Goal: Information Seeking & Learning: Learn about a topic

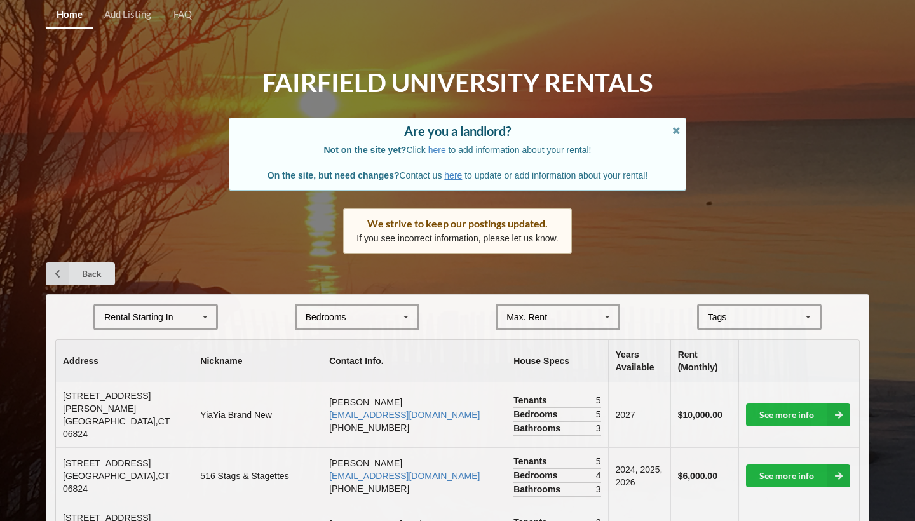
scroll to position [170, 0]
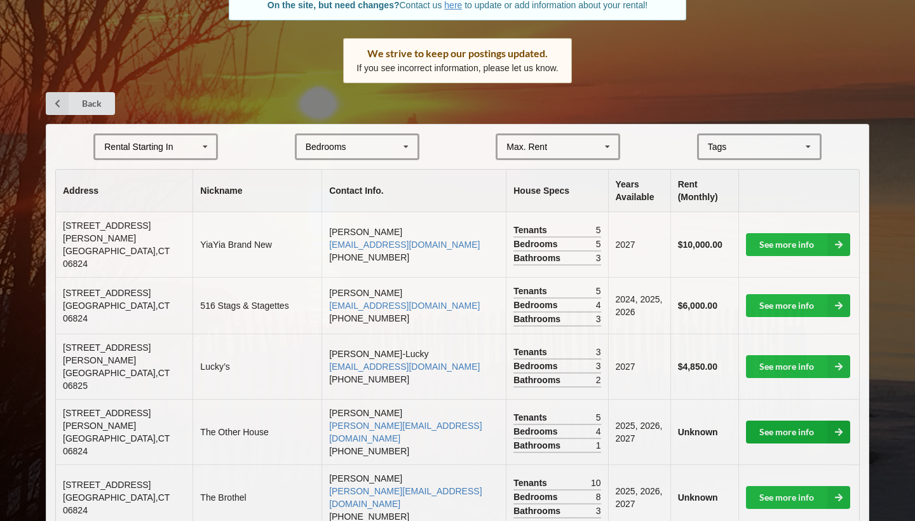
click at [844, 421] on icon at bounding box center [839, 432] width 23 height 23
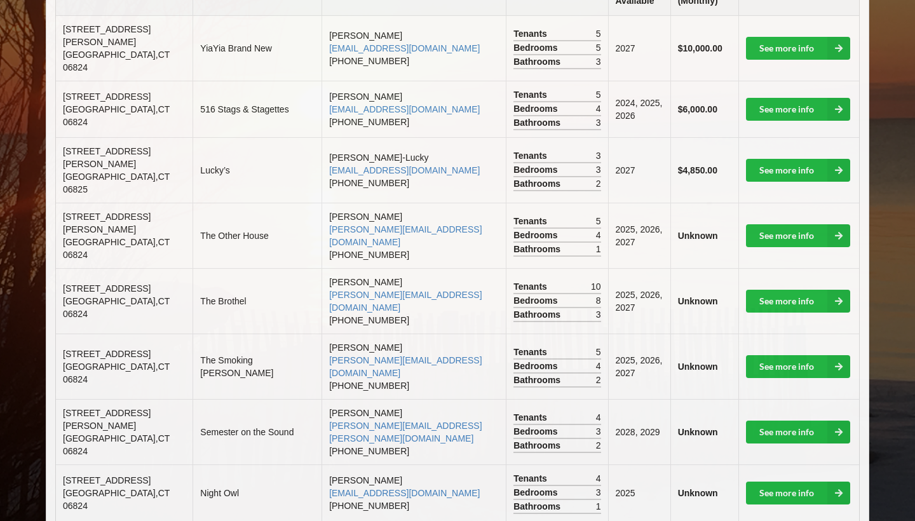
scroll to position [385, 0]
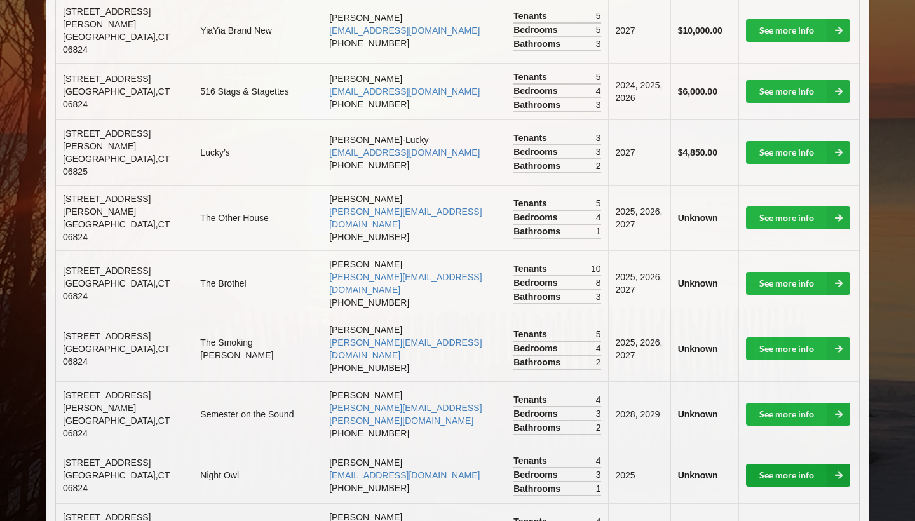
click at [842, 464] on icon at bounding box center [839, 475] width 23 height 23
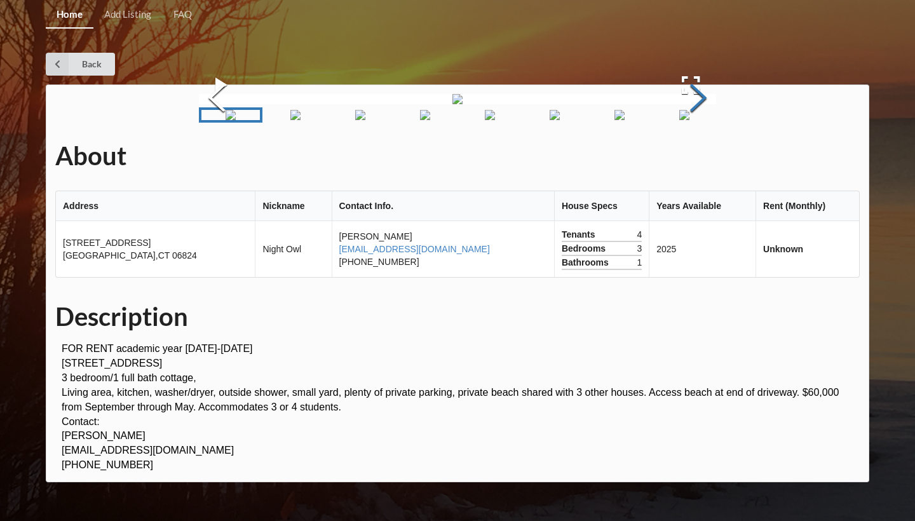
click at [712, 157] on button "Next Slide" at bounding box center [699, 99] width 36 height 115
click at [58, 58] on icon at bounding box center [57, 64] width 23 height 23
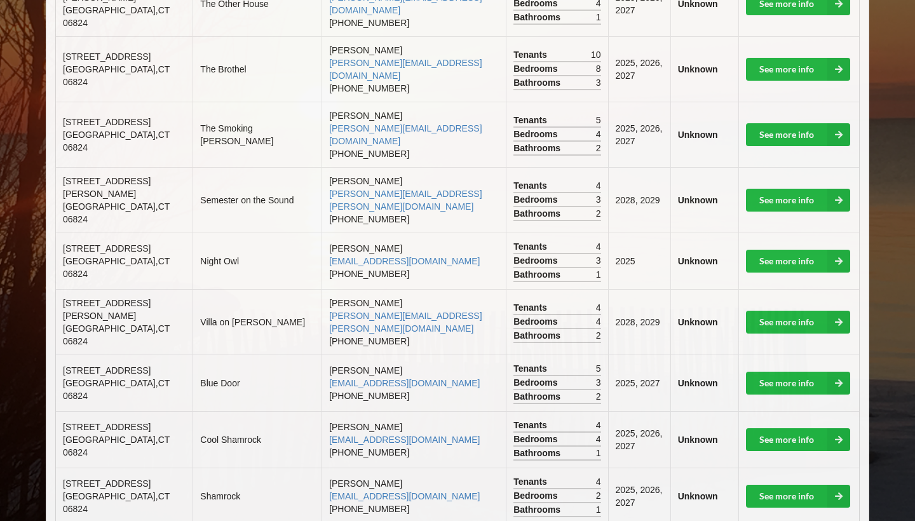
scroll to position [641, 0]
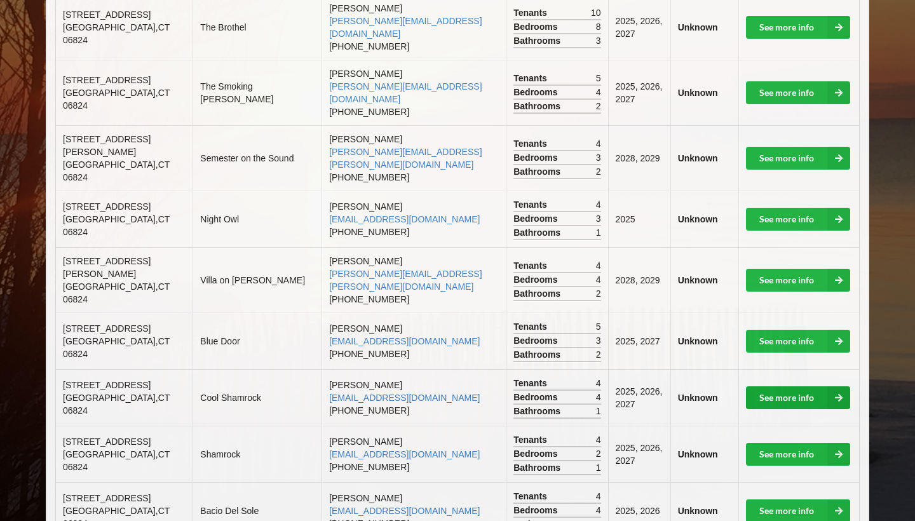
click at [843, 386] on icon at bounding box center [839, 397] width 23 height 23
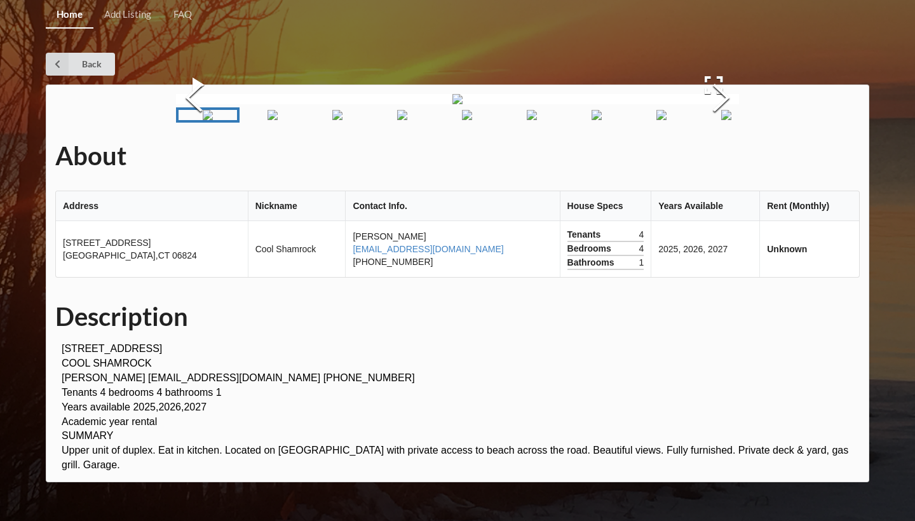
scroll to position [49, 0]
click at [719, 157] on button "Next Slide" at bounding box center [722, 99] width 36 height 115
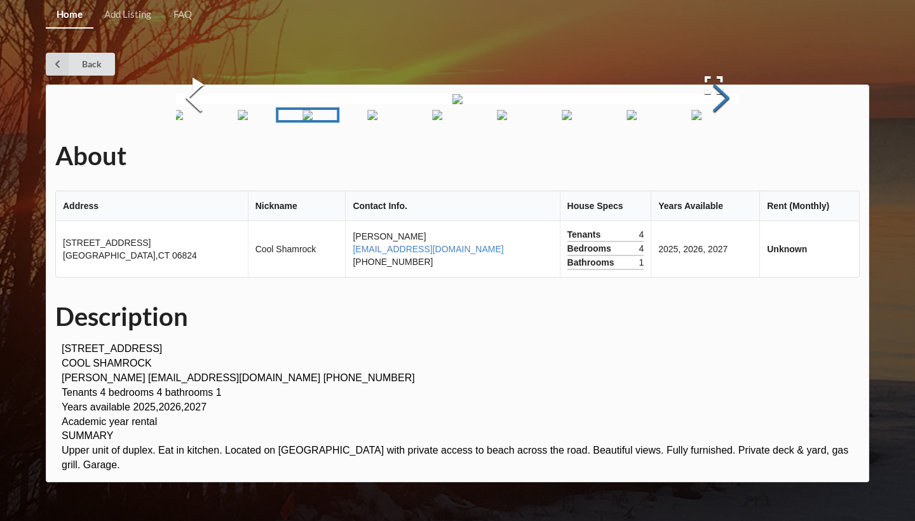
click at [719, 157] on button "Next Slide" at bounding box center [722, 99] width 36 height 115
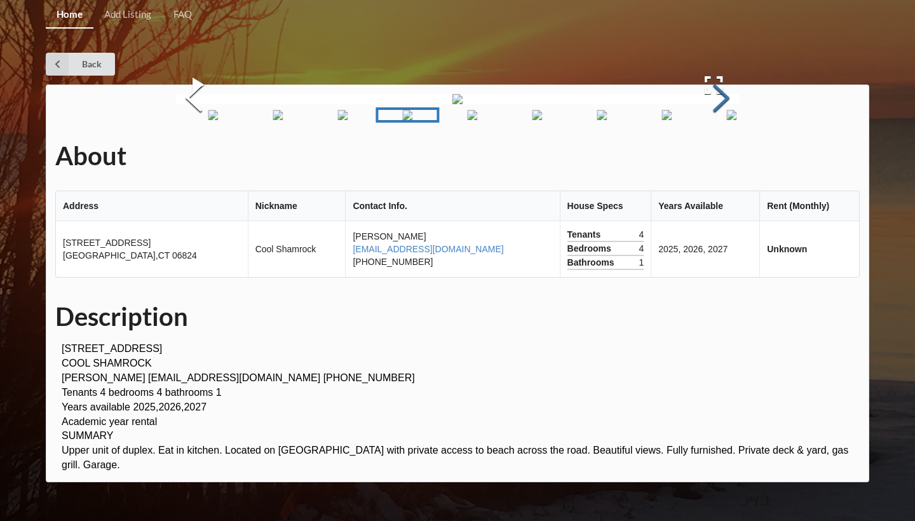
click at [719, 157] on button "Next Slide" at bounding box center [722, 99] width 36 height 115
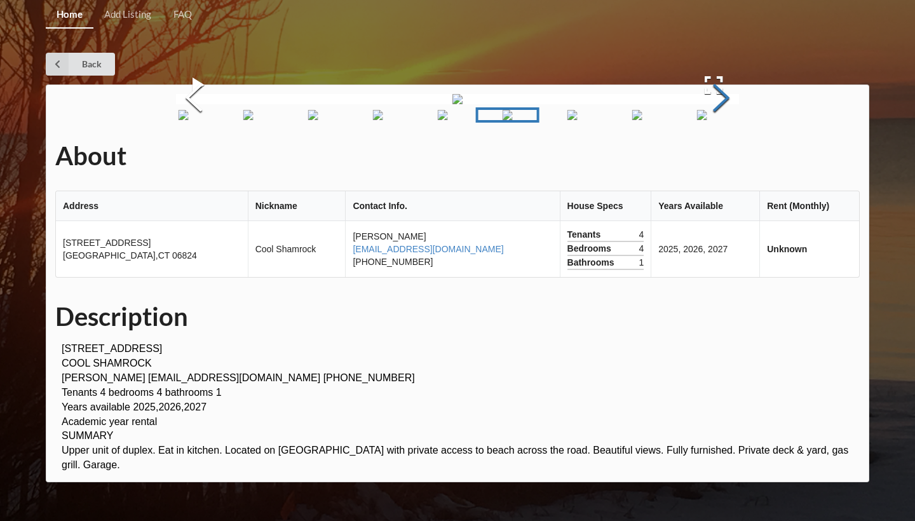
click at [719, 157] on button "Next Slide" at bounding box center [722, 99] width 36 height 115
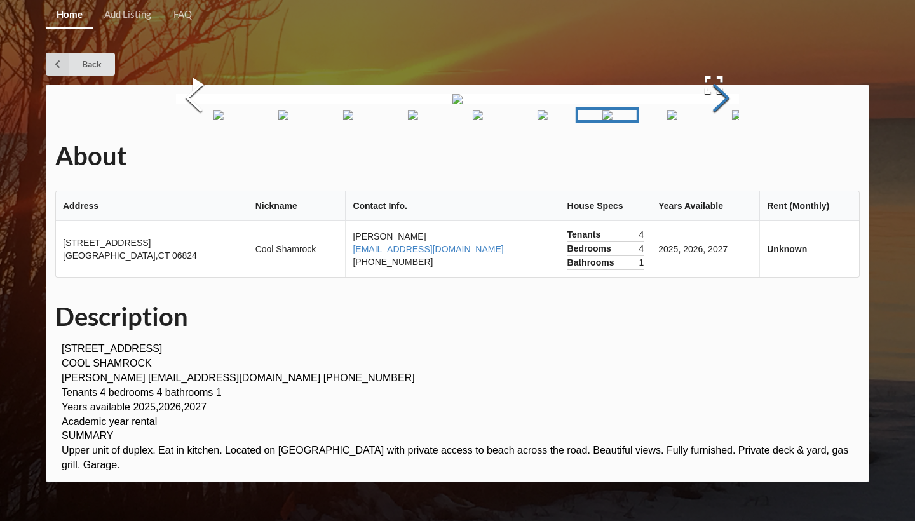
click at [719, 157] on button "Next Slide" at bounding box center [722, 99] width 36 height 115
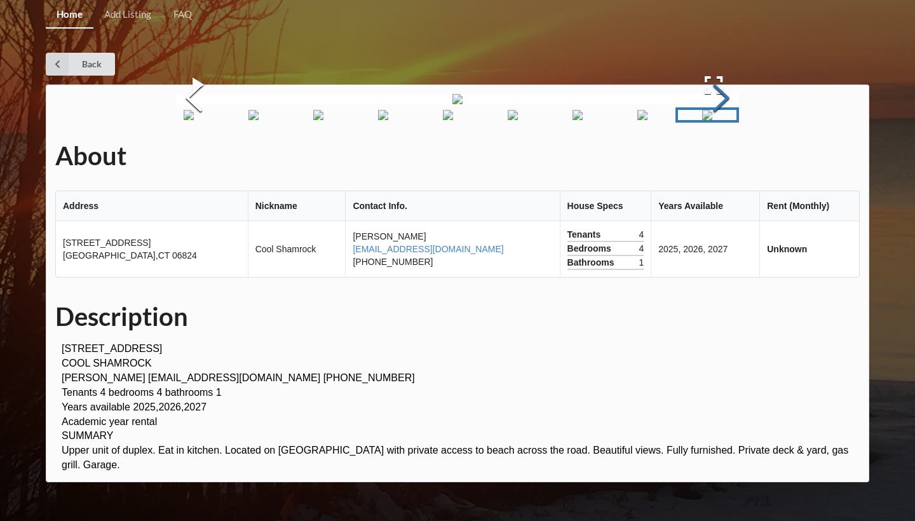
click at [719, 157] on button "Next Slide" at bounding box center [722, 99] width 36 height 115
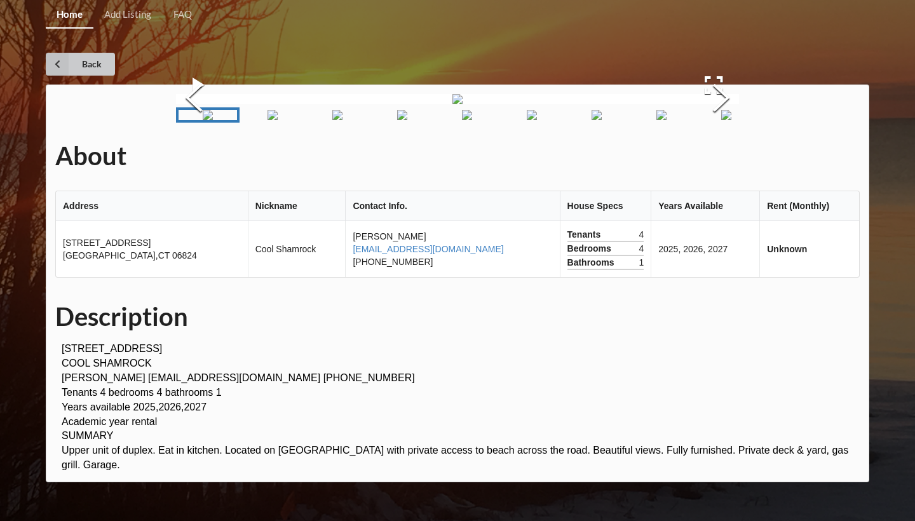
click at [52, 53] on icon at bounding box center [57, 64] width 23 height 23
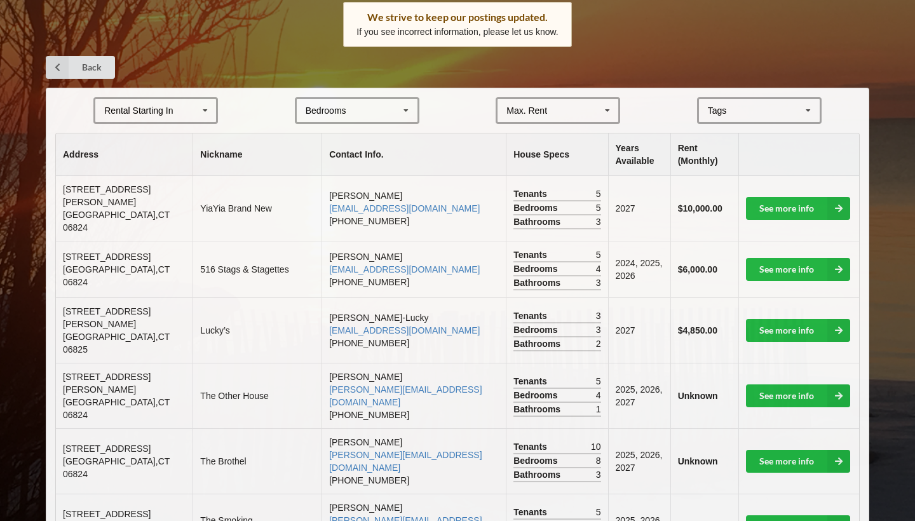
scroll to position [212, 0]
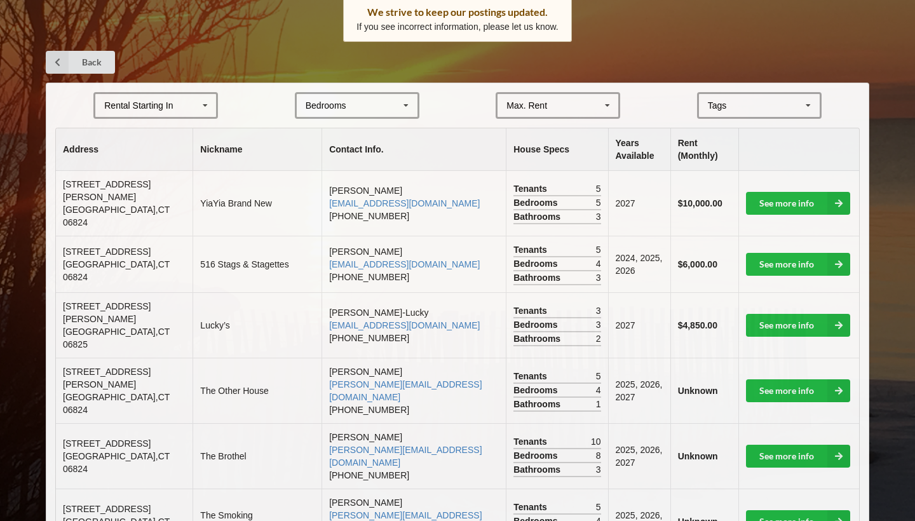
click at [219, 94] on form "Rental Starting In [DATE] 2026 2027 2028 Bedrooms 1 2 3 4 5 6 7 8 Max. Rent $4,…" at bounding box center [457, 105] width 805 height 27
click at [202, 97] on icon at bounding box center [205, 106] width 19 height 24
click at [134, 177] on div "2027" at bounding box center [155, 176] width 121 height 24
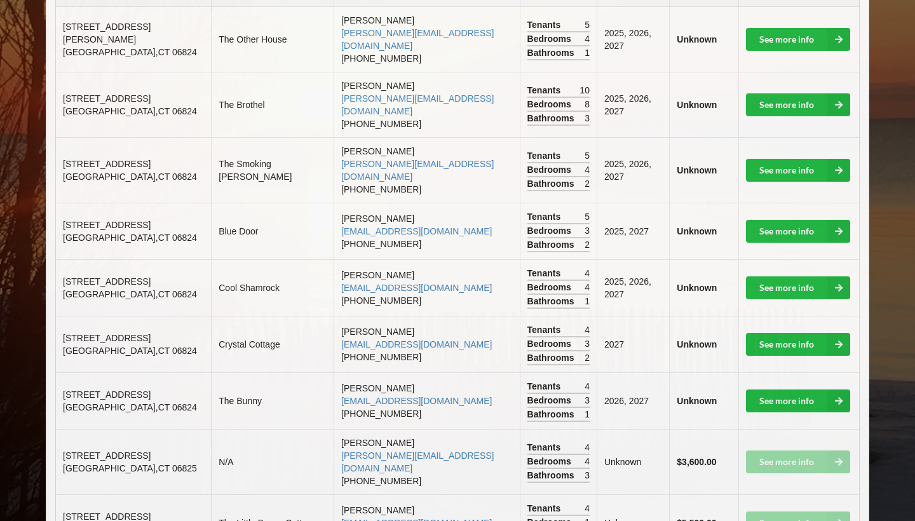
scroll to position [376, 0]
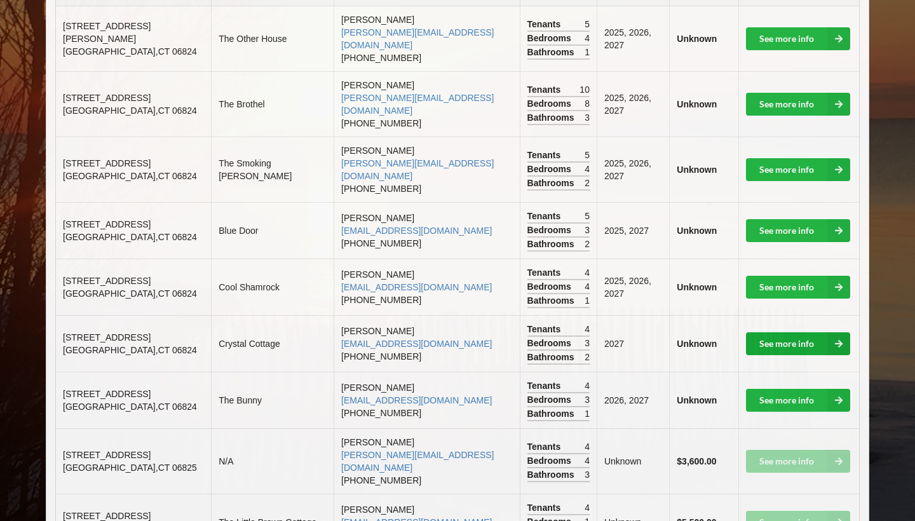
click at [838, 332] on icon at bounding box center [839, 343] width 23 height 23
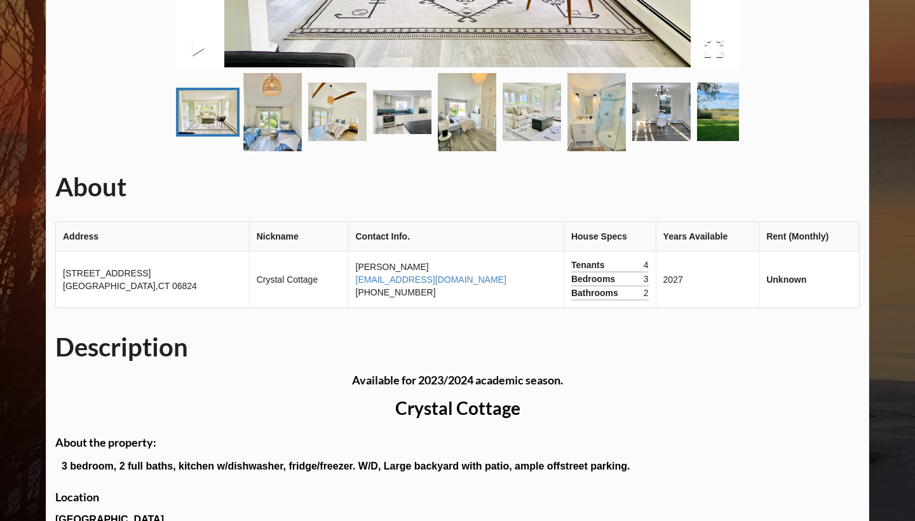
scroll to position [60, 0]
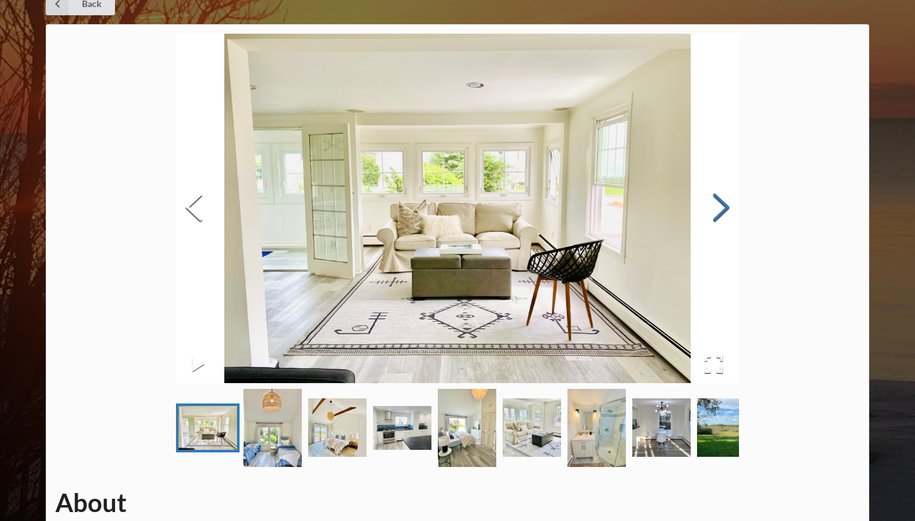
click at [724, 205] on button "Next Slide" at bounding box center [722, 208] width 36 height 115
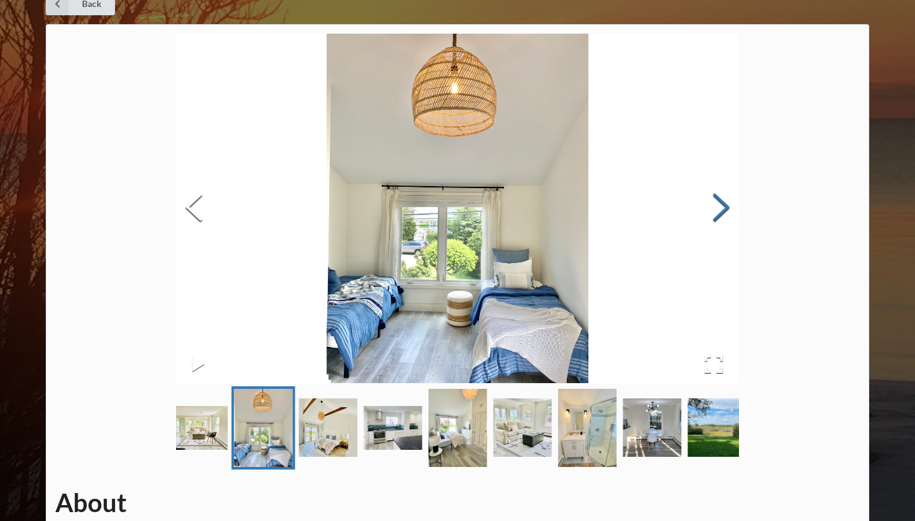
click at [724, 205] on button "Next Slide" at bounding box center [722, 208] width 36 height 115
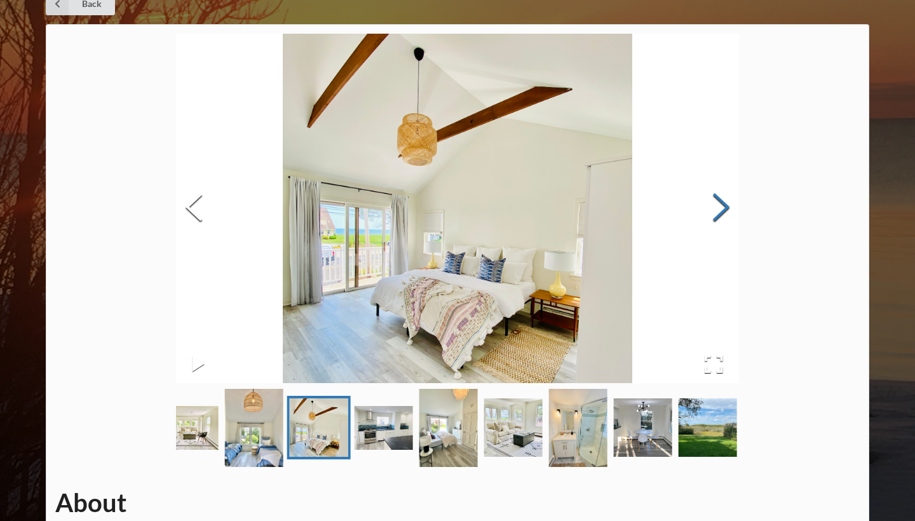
click at [724, 205] on button "Next Slide" at bounding box center [722, 208] width 36 height 115
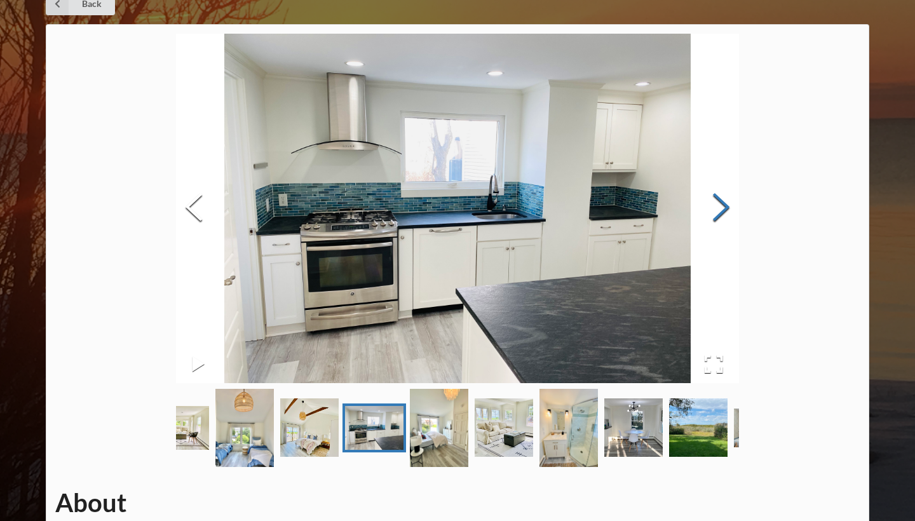
click at [724, 205] on button "Next Slide" at bounding box center [722, 208] width 36 height 115
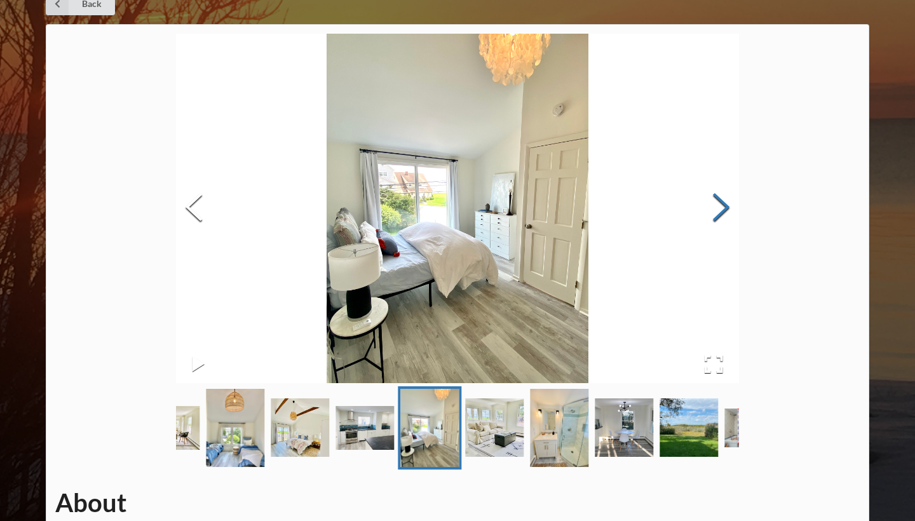
click at [724, 205] on button "Next Slide" at bounding box center [722, 208] width 36 height 115
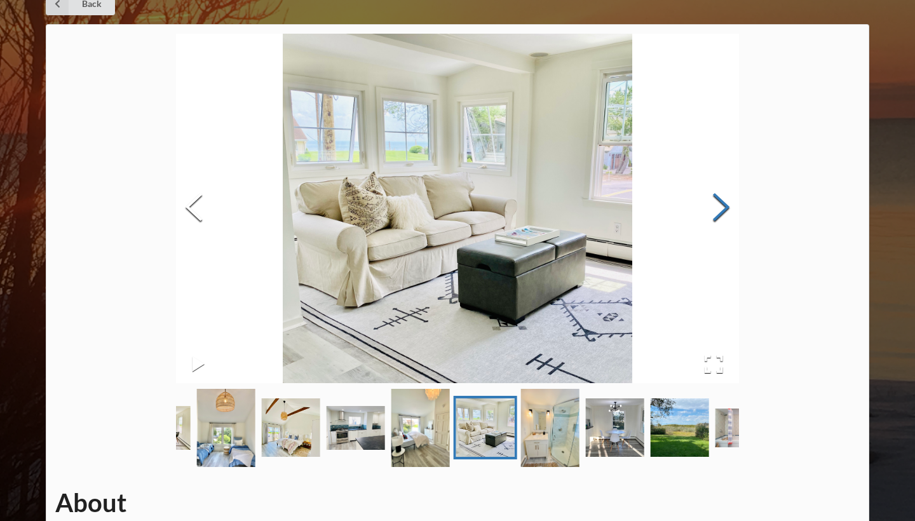
click at [724, 205] on button "Next Slide" at bounding box center [722, 208] width 36 height 115
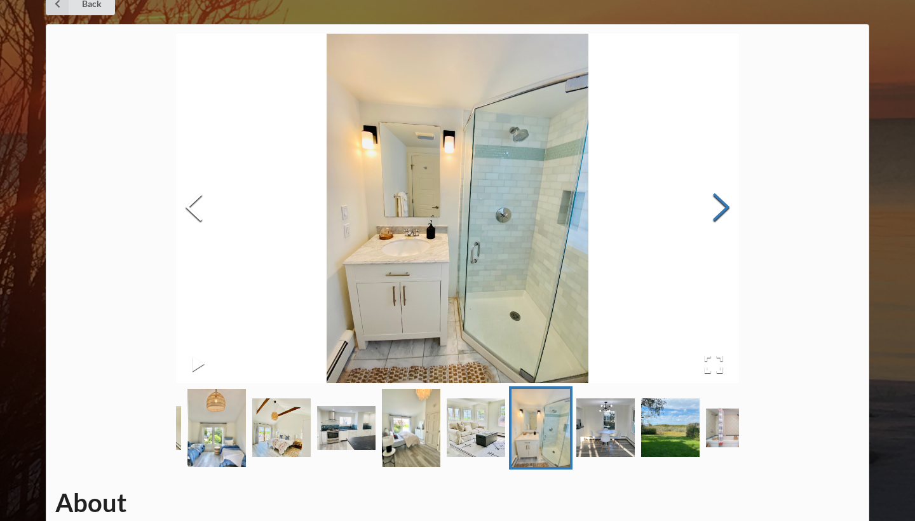
click at [724, 205] on button "Next Slide" at bounding box center [722, 208] width 36 height 115
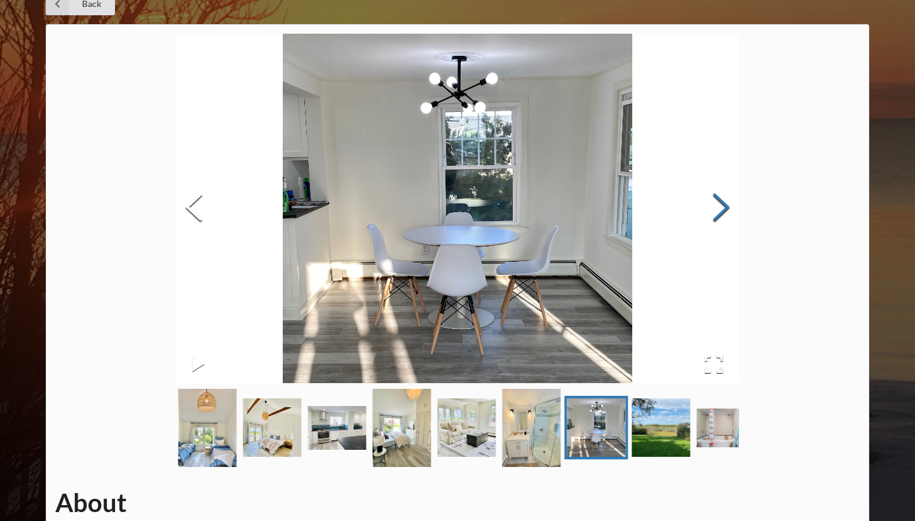
click at [724, 205] on button "Next Slide" at bounding box center [722, 208] width 36 height 115
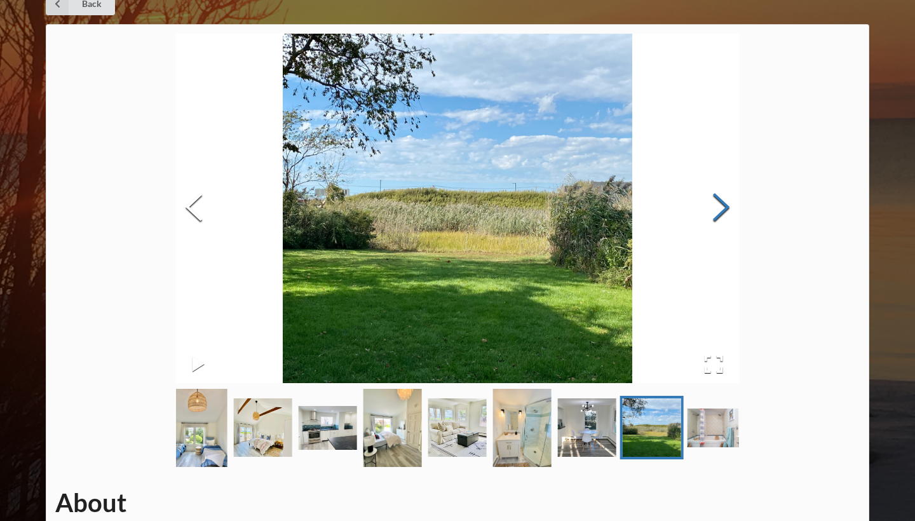
click at [724, 205] on button "Next Slide" at bounding box center [722, 208] width 36 height 115
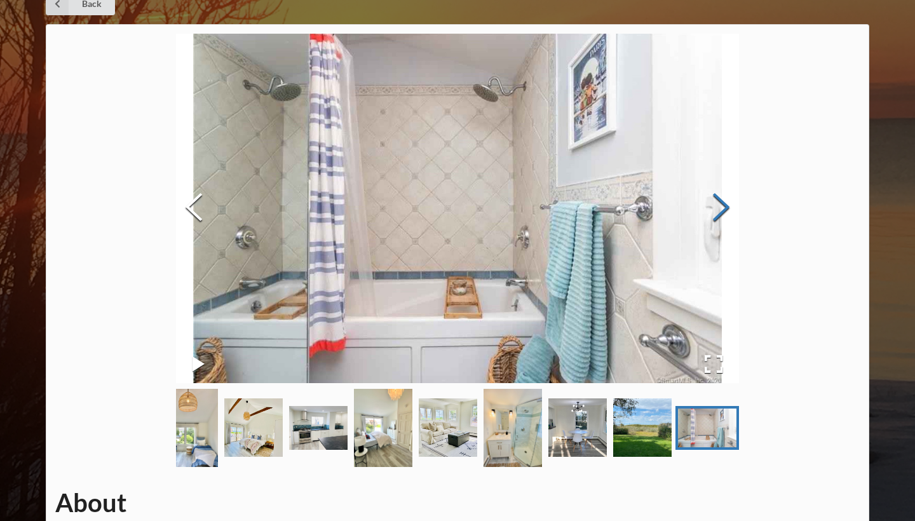
click at [724, 205] on button "Next Slide" at bounding box center [722, 208] width 36 height 115
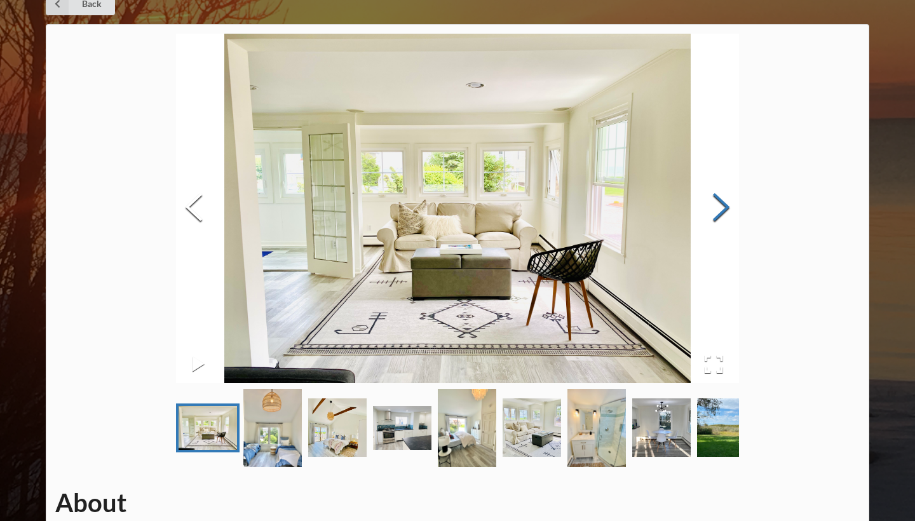
click at [724, 205] on button "Next Slide" at bounding box center [722, 208] width 36 height 115
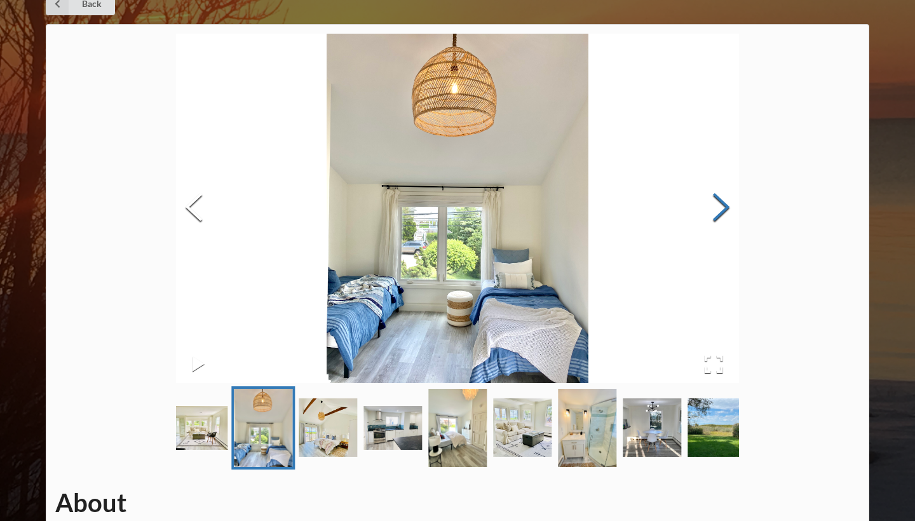
click at [724, 205] on button "Next Slide" at bounding box center [722, 208] width 36 height 115
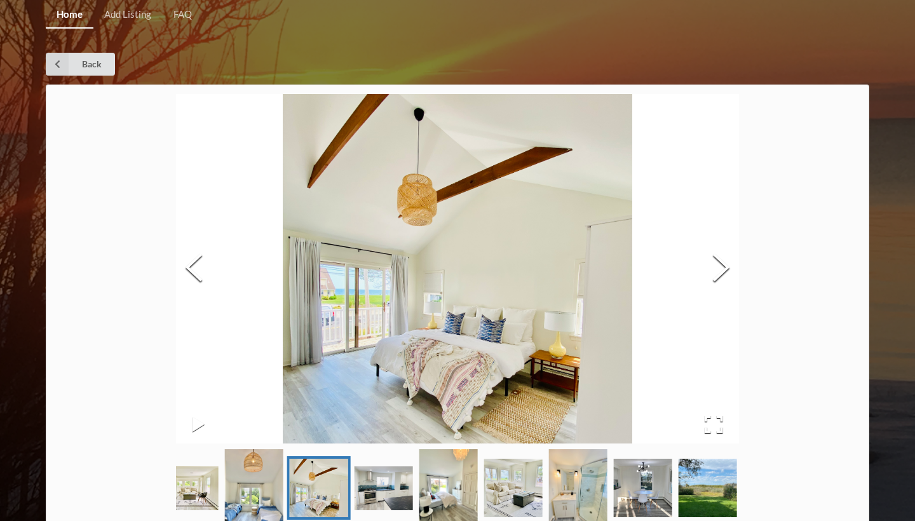
scroll to position [0, 0]
click at [66, 72] on icon at bounding box center [57, 64] width 23 height 23
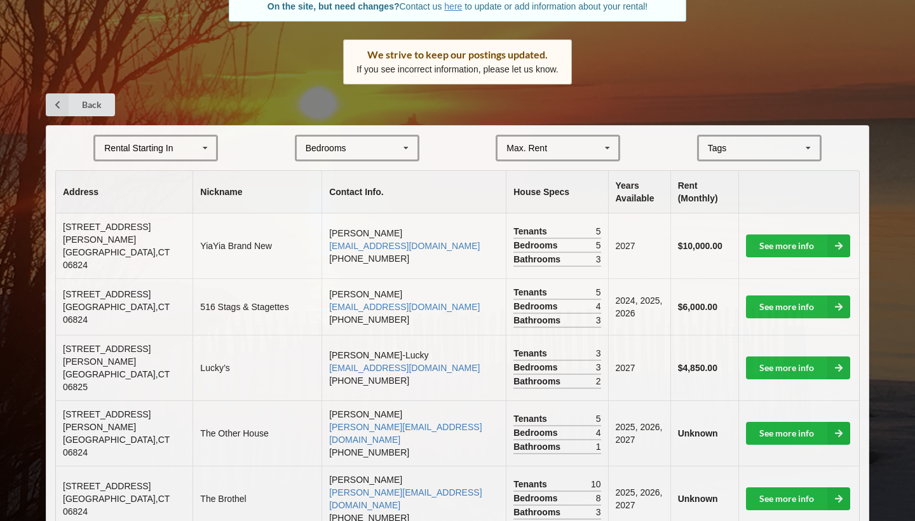
scroll to position [197, 0]
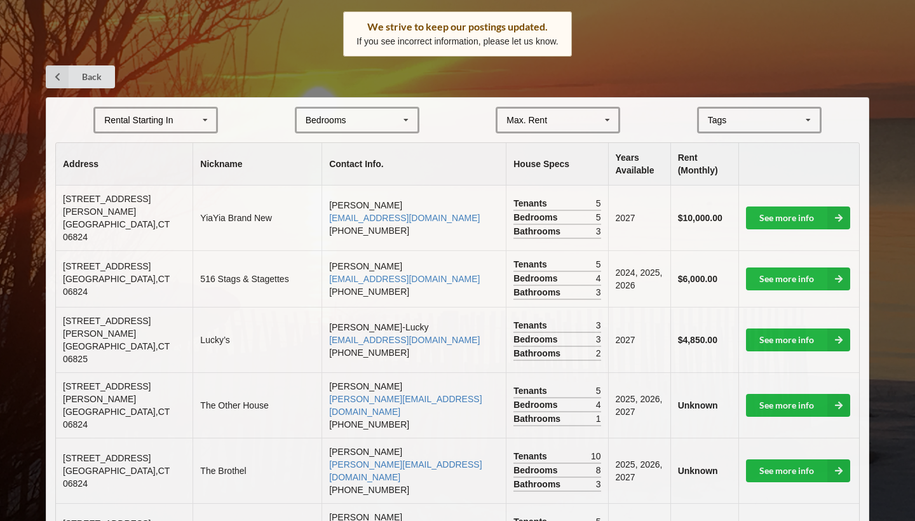
click at [207, 120] on icon at bounding box center [205, 121] width 19 height 24
click at [125, 189] on span "2027" at bounding box center [116, 191] width 20 height 10
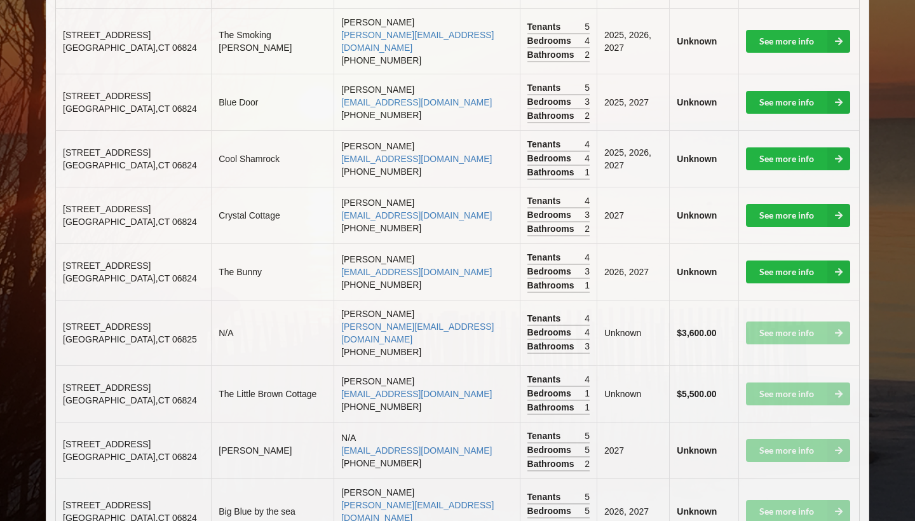
scroll to position [505, 0]
click at [831, 261] on icon at bounding box center [839, 272] width 23 height 23
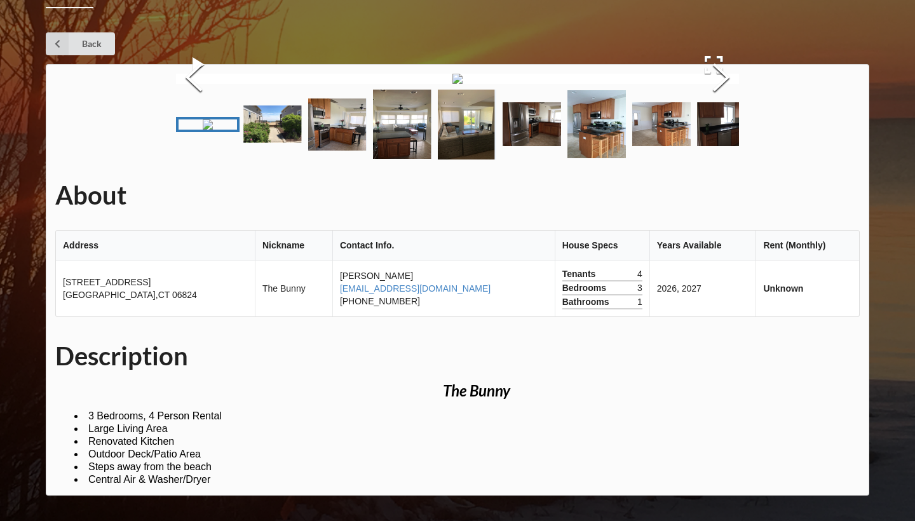
scroll to position [97, 0]
click at [719, 137] on button "Next Slide" at bounding box center [722, 79] width 36 height 115
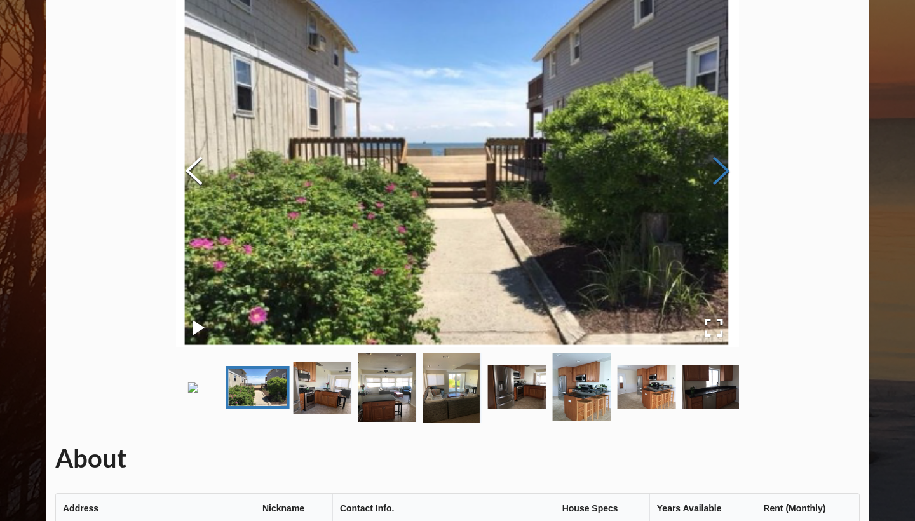
click at [719, 169] on button "Next Slide" at bounding box center [722, 172] width 36 height 115
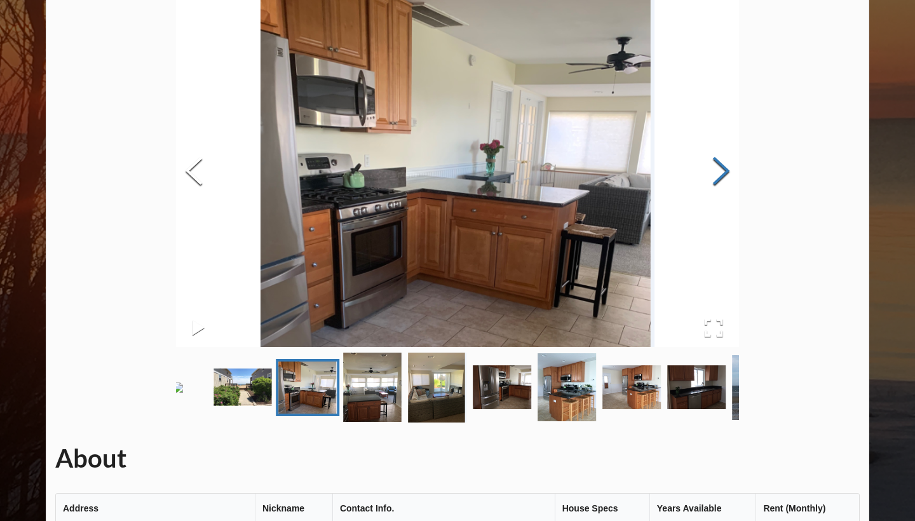
click at [719, 169] on button "Next Slide" at bounding box center [722, 172] width 36 height 115
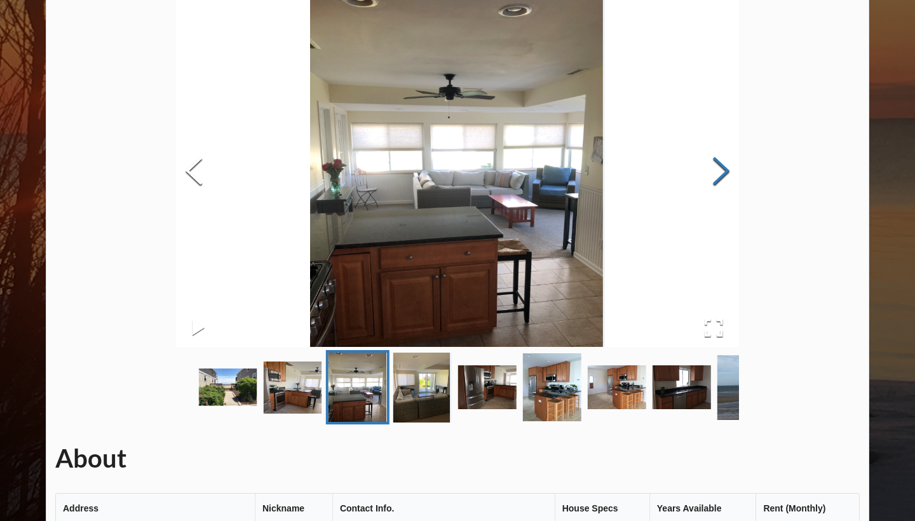
click at [719, 169] on button "Next Slide" at bounding box center [722, 172] width 36 height 115
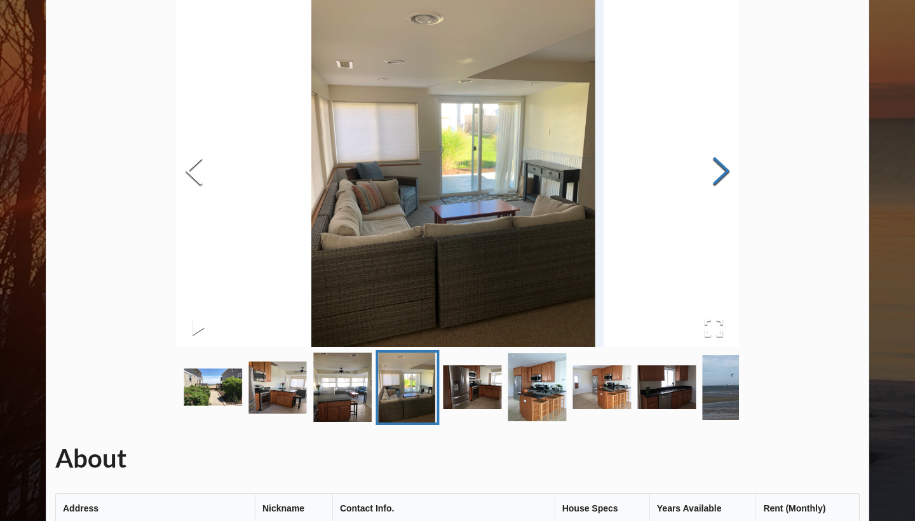
click at [719, 169] on button "Next Slide" at bounding box center [722, 172] width 36 height 115
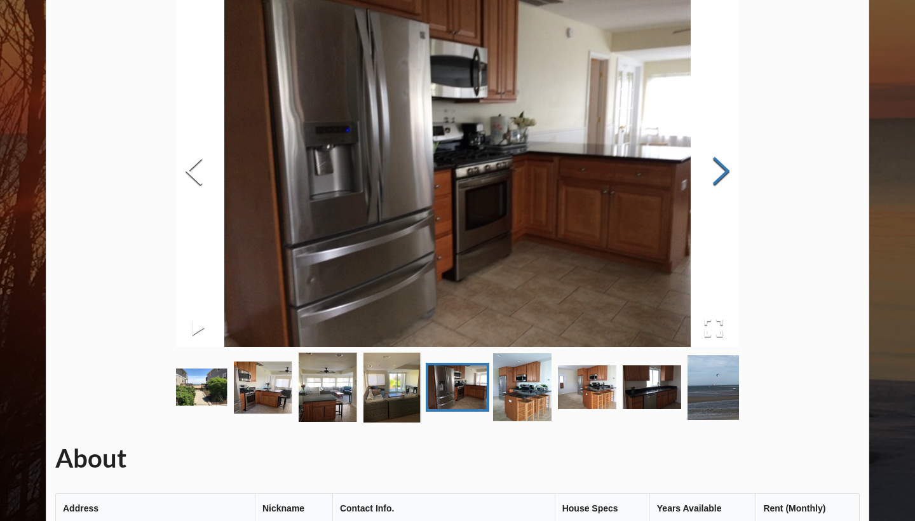
click at [719, 169] on button "Next Slide" at bounding box center [722, 172] width 36 height 115
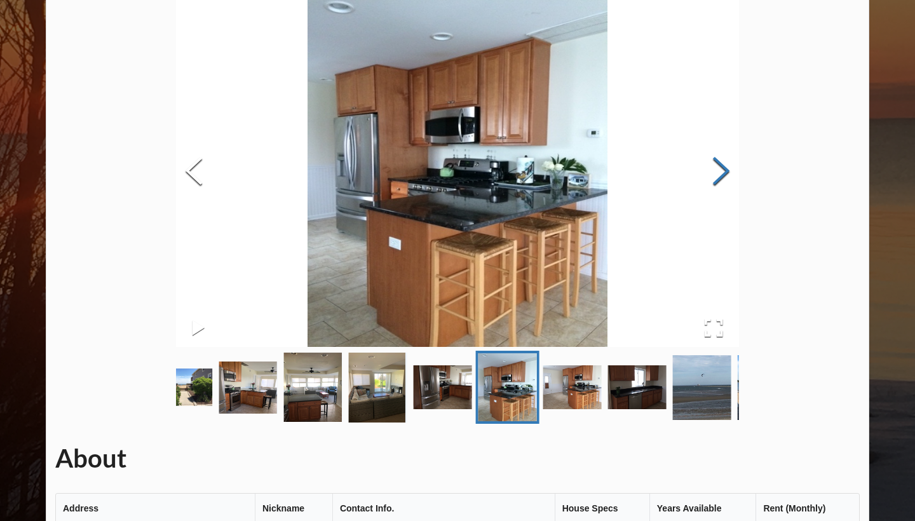
click at [719, 169] on button "Next Slide" at bounding box center [722, 172] width 36 height 115
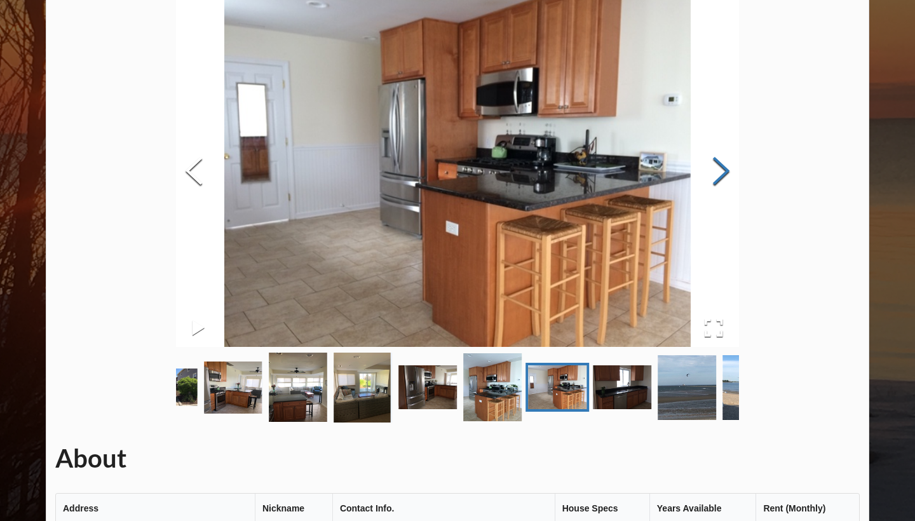
click at [719, 169] on button "Next Slide" at bounding box center [722, 172] width 36 height 115
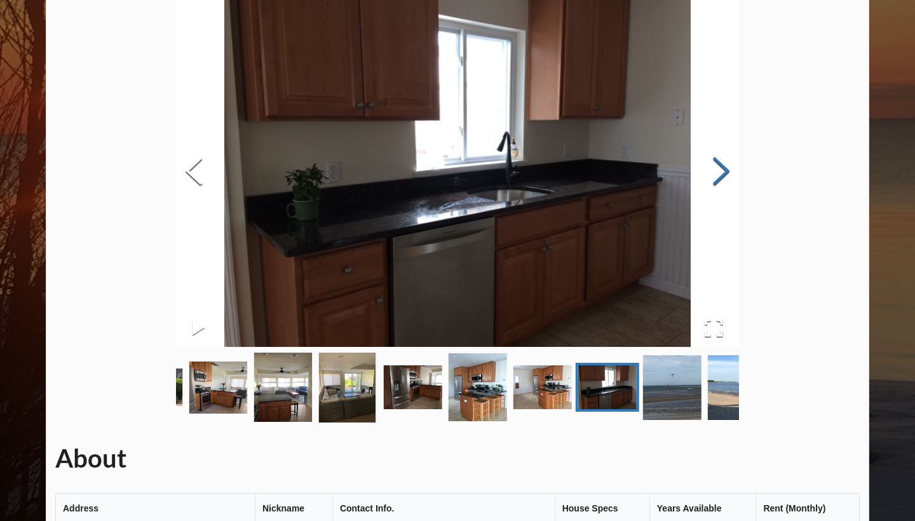
click at [719, 169] on button "Next Slide" at bounding box center [722, 172] width 36 height 115
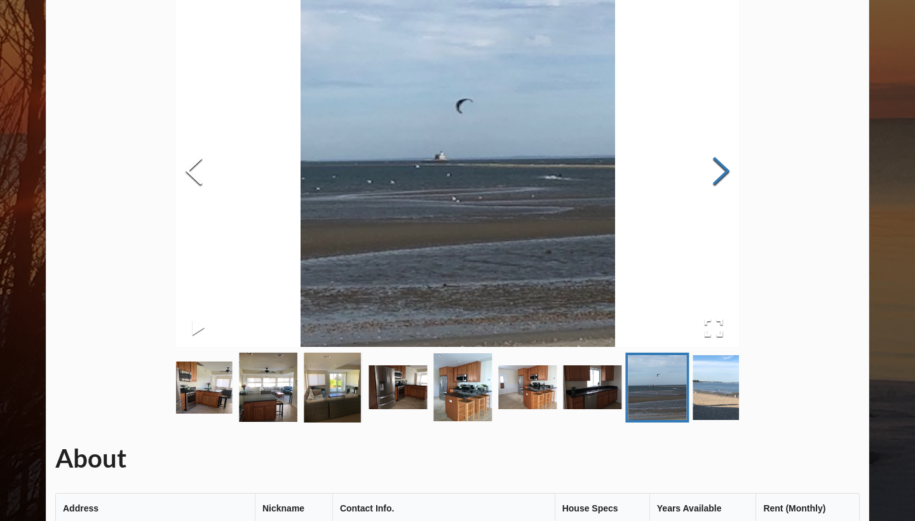
click at [719, 169] on button "Next Slide" at bounding box center [722, 172] width 36 height 115
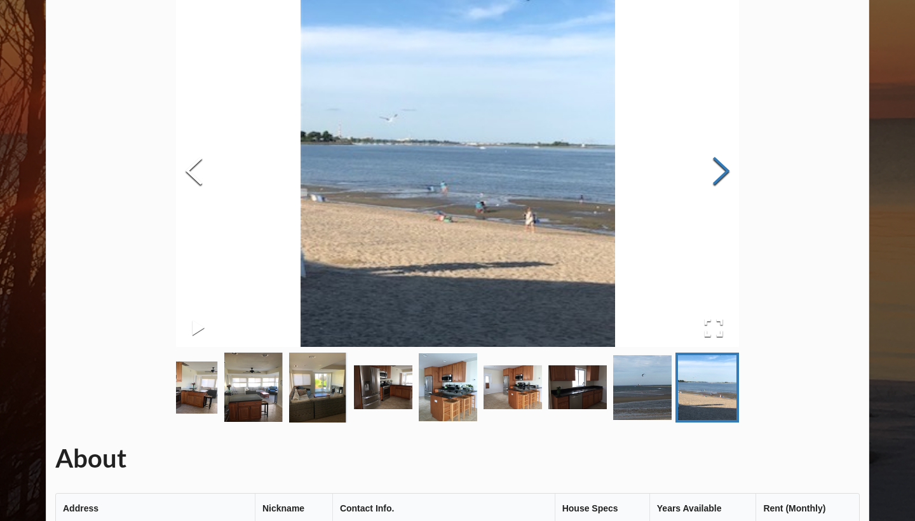
click at [719, 169] on button "Next Slide" at bounding box center [722, 172] width 36 height 115
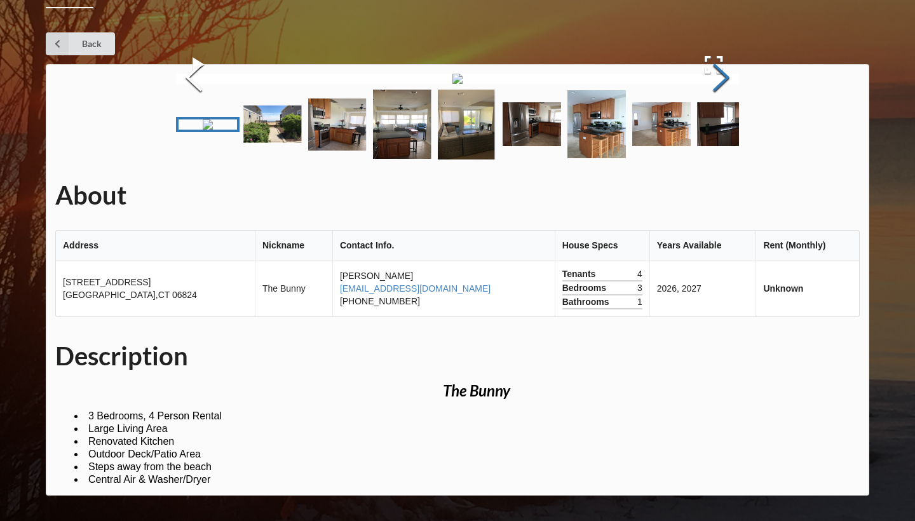
click at [719, 137] on button "Next Slide" at bounding box center [722, 79] width 36 height 115
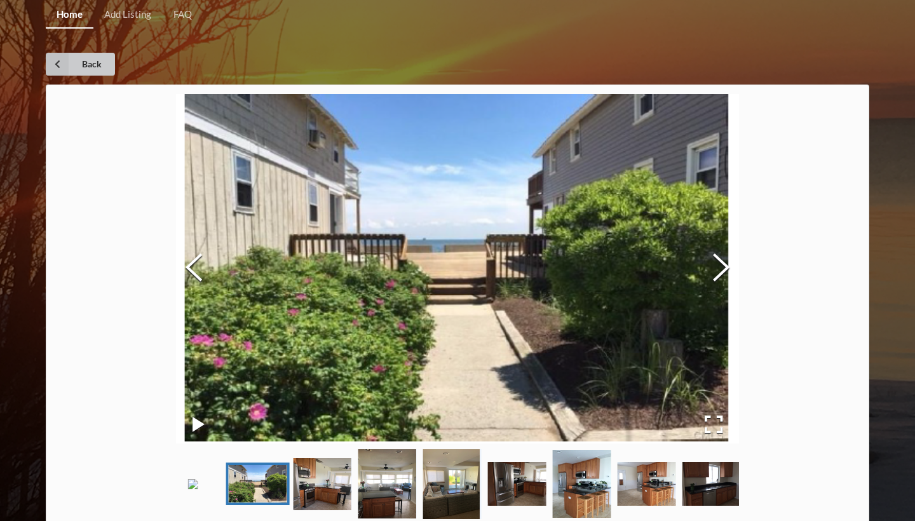
scroll to position [0, 0]
click at [57, 61] on icon at bounding box center [57, 64] width 23 height 23
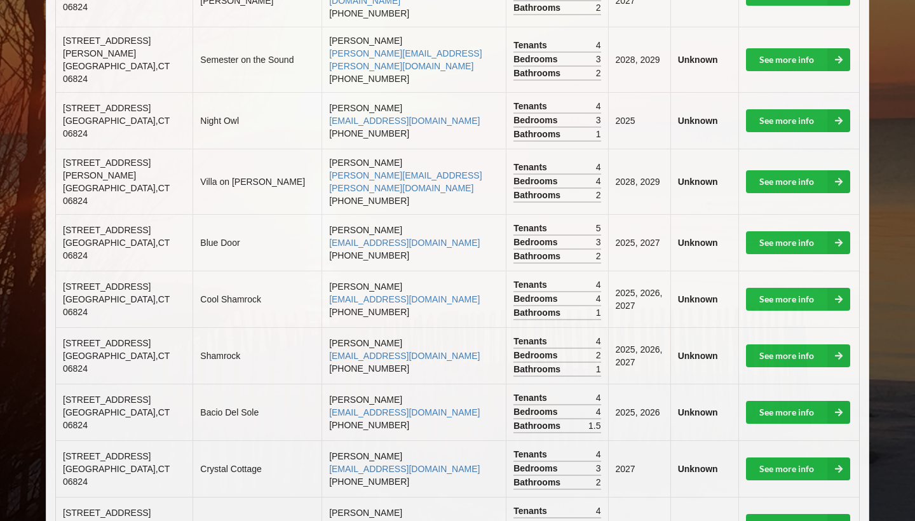
scroll to position [741, 0]
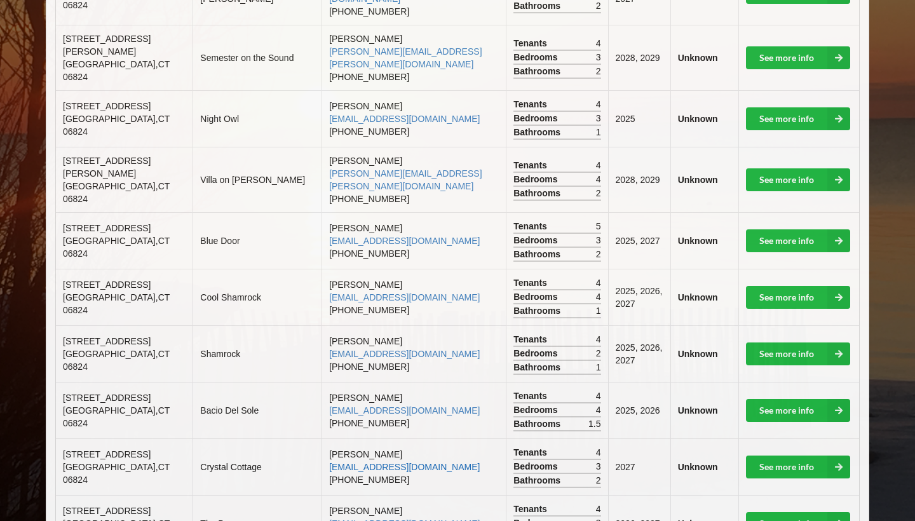
click at [367, 462] on link "[EMAIL_ADDRESS][DOMAIN_NAME]" at bounding box center [404, 467] width 151 height 10
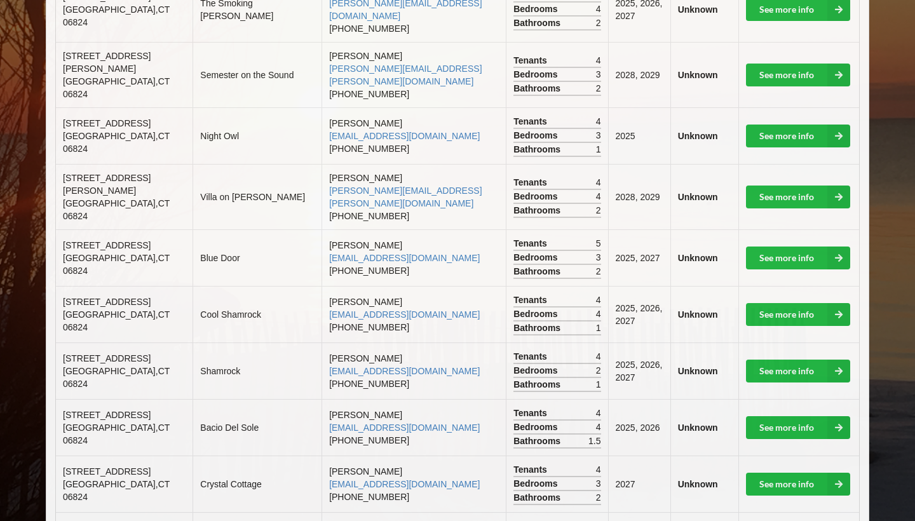
scroll to position [723, 0]
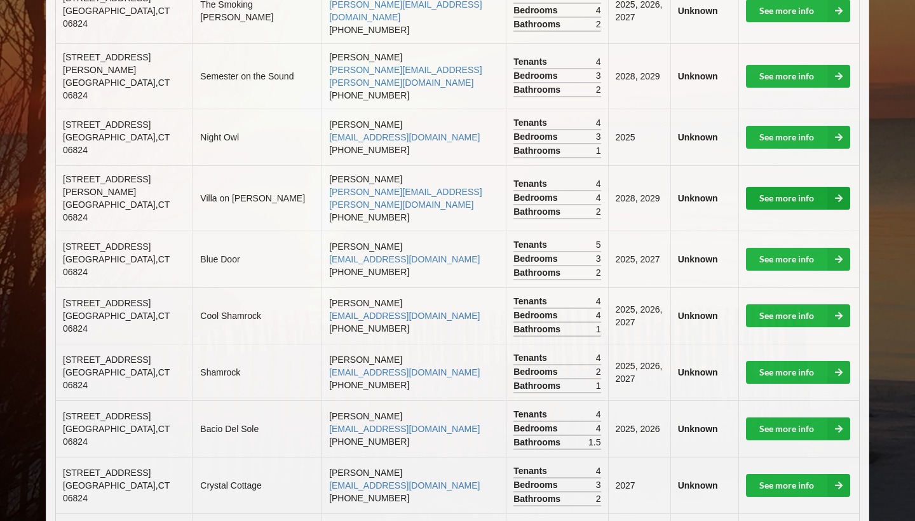
click at [832, 187] on icon at bounding box center [839, 198] width 23 height 23
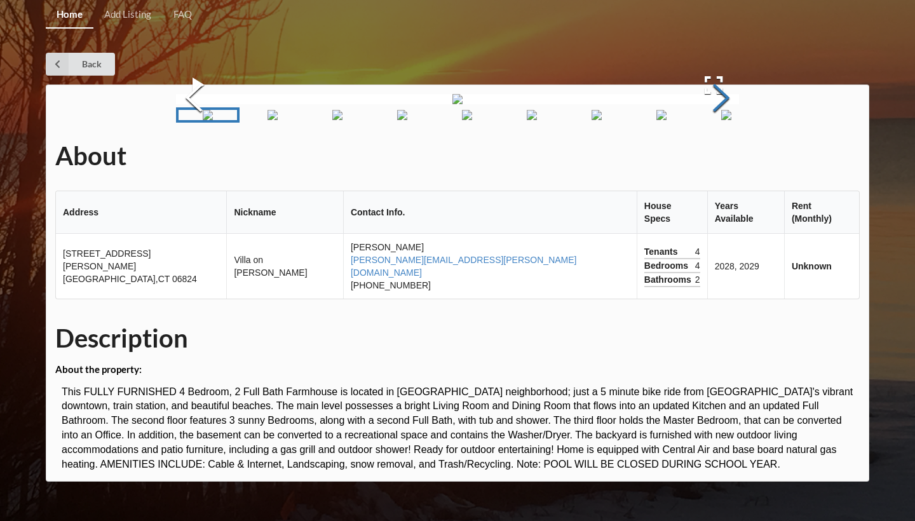
click at [722, 157] on button "Next Slide" at bounding box center [722, 99] width 36 height 115
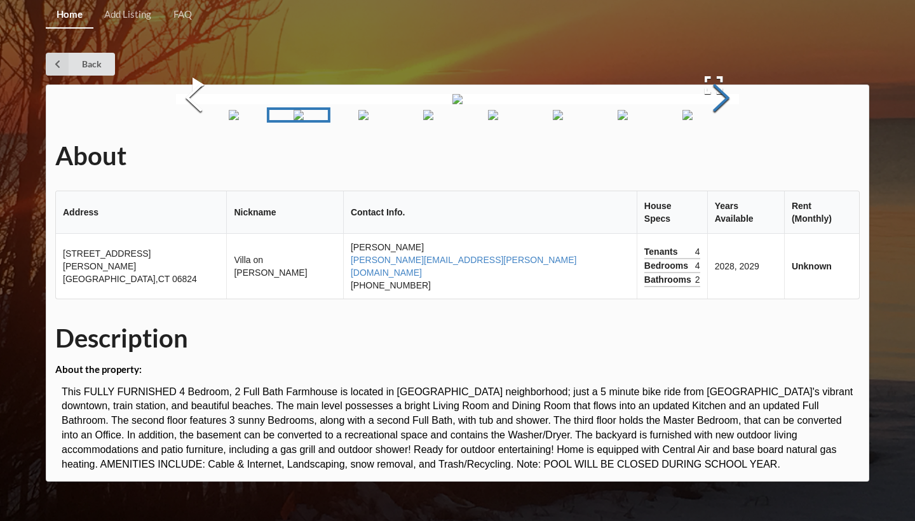
click at [722, 157] on button "Next Slide" at bounding box center [722, 99] width 36 height 115
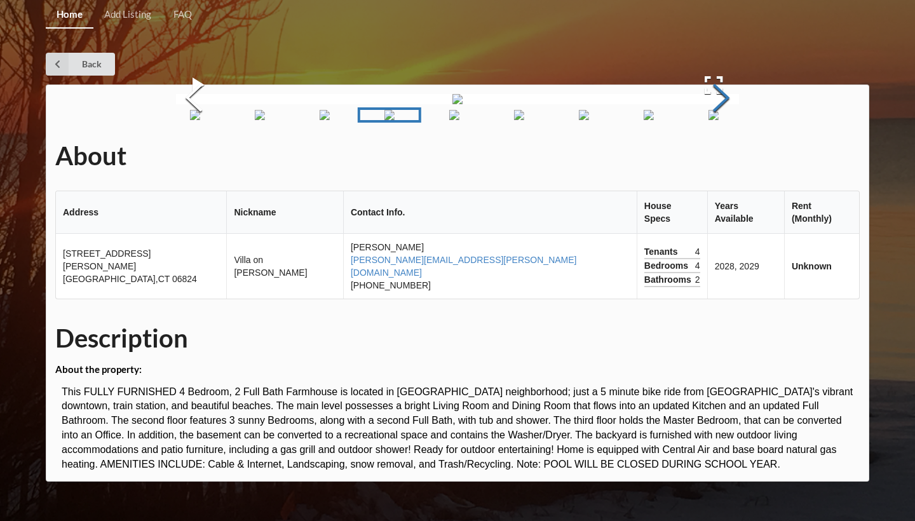
click at [722, 157] on button "Next Slide" at bounding box center [722, 99] width 36 height 115
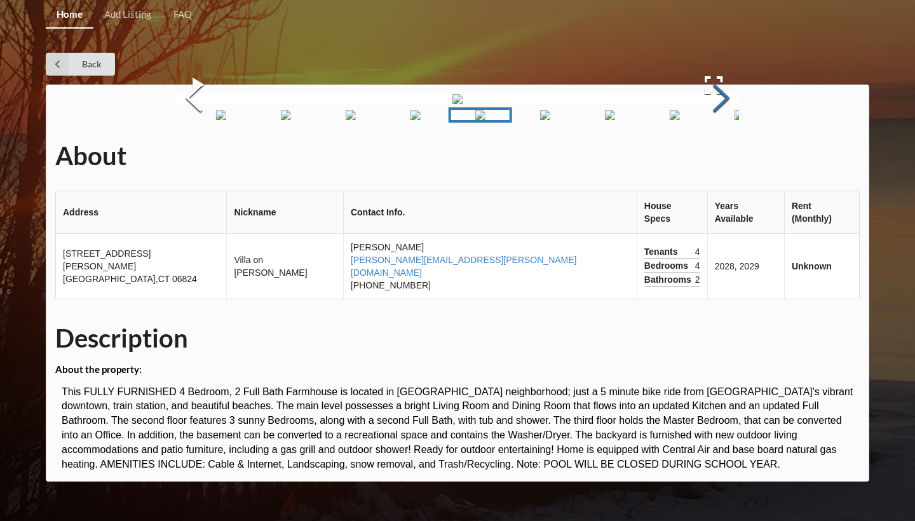
click at [722, 157] on button "Next Slide" at bounding box center [722, 99] width 36 height 115
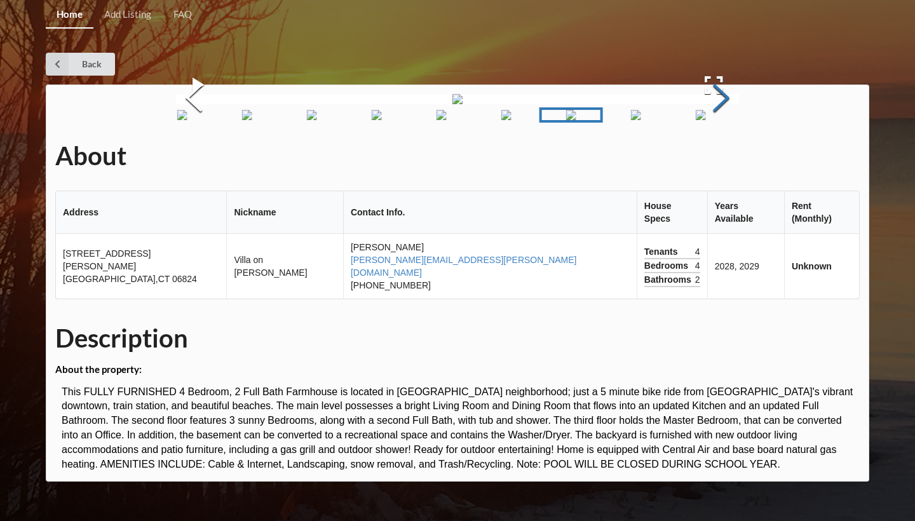
click at [722, 157] on button "Next Slide" at bounding box center [722, 99] width 36 height 115
click at [43, 66] on div "Home Add Listing FAQ Back About Address Nickname Contact Info. House Specs Year…" at bounding box center [457, 260] width 915 height 521
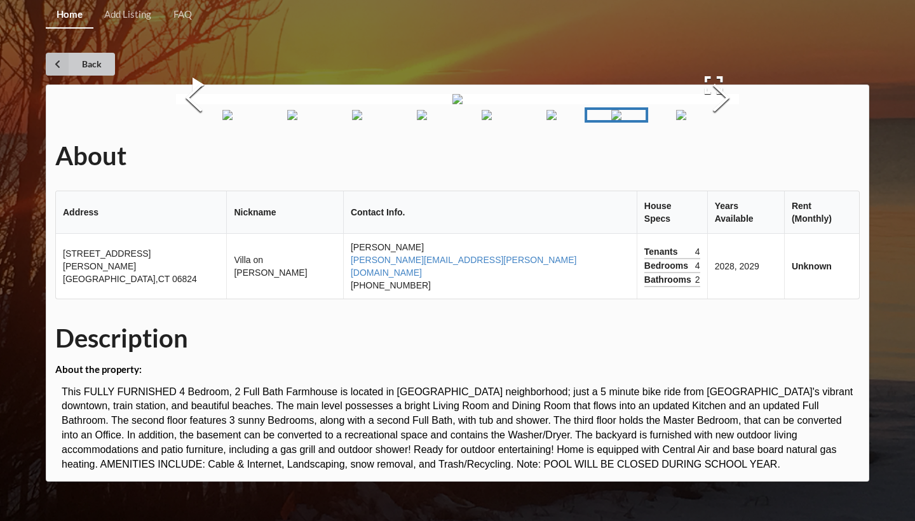
click at [50, 66] on icon at bounding box center [57, 64] width 23 height 23
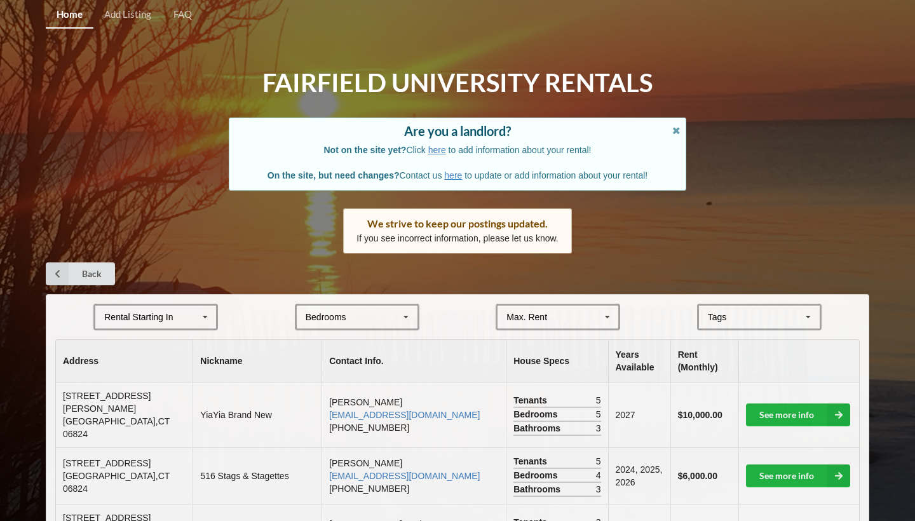
scroll to position [65, 0]
